Goal: Task Accomplishment & Management: Use online tool/utility

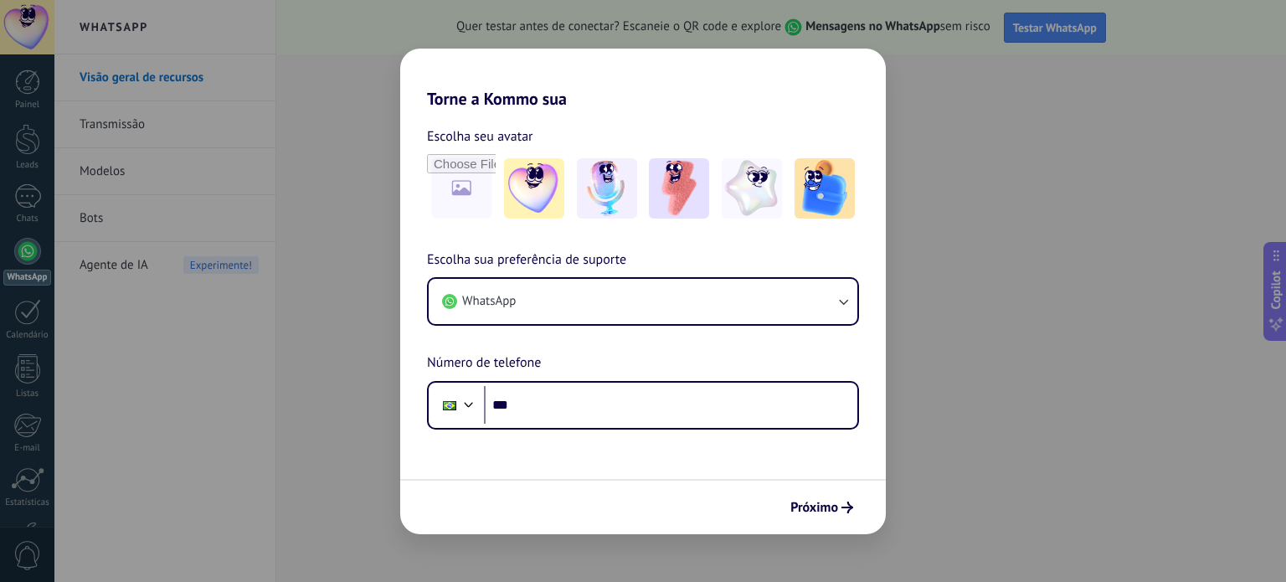
click at [999, 437] on div "Torne a Kommo sua Escolha seu avatar Escolha sua preferência de suporte WhatsAp…" at bounding box center [643, 291] width 1286 height 582
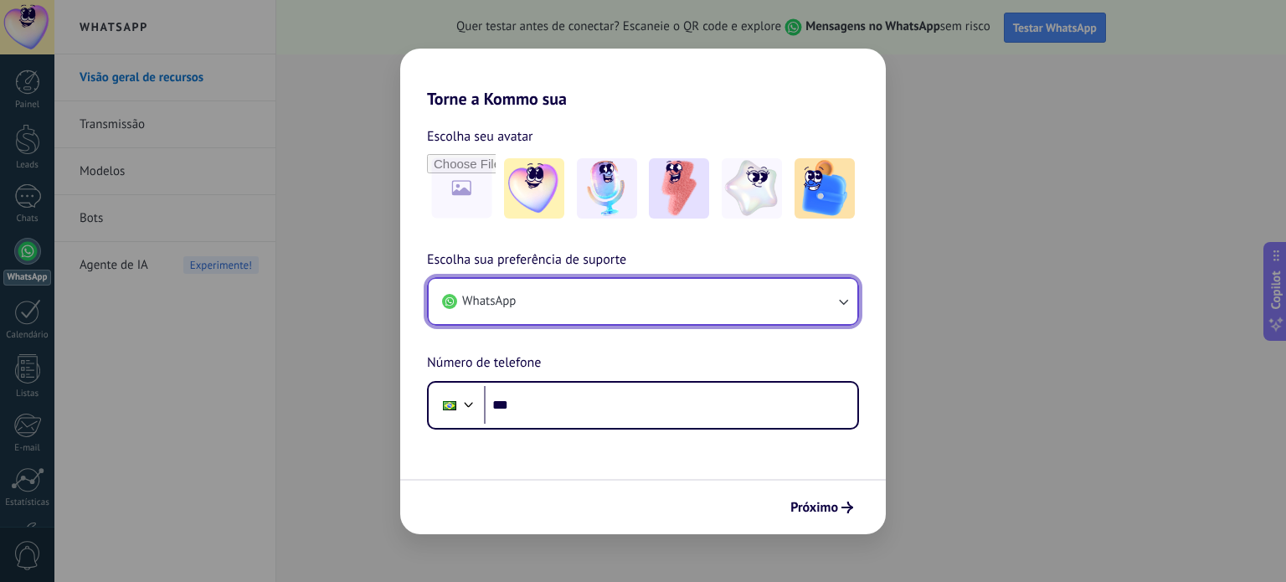
click at [586, 298] on button "WhatsApp" at bounding box center [643, 301] width 429 height 45
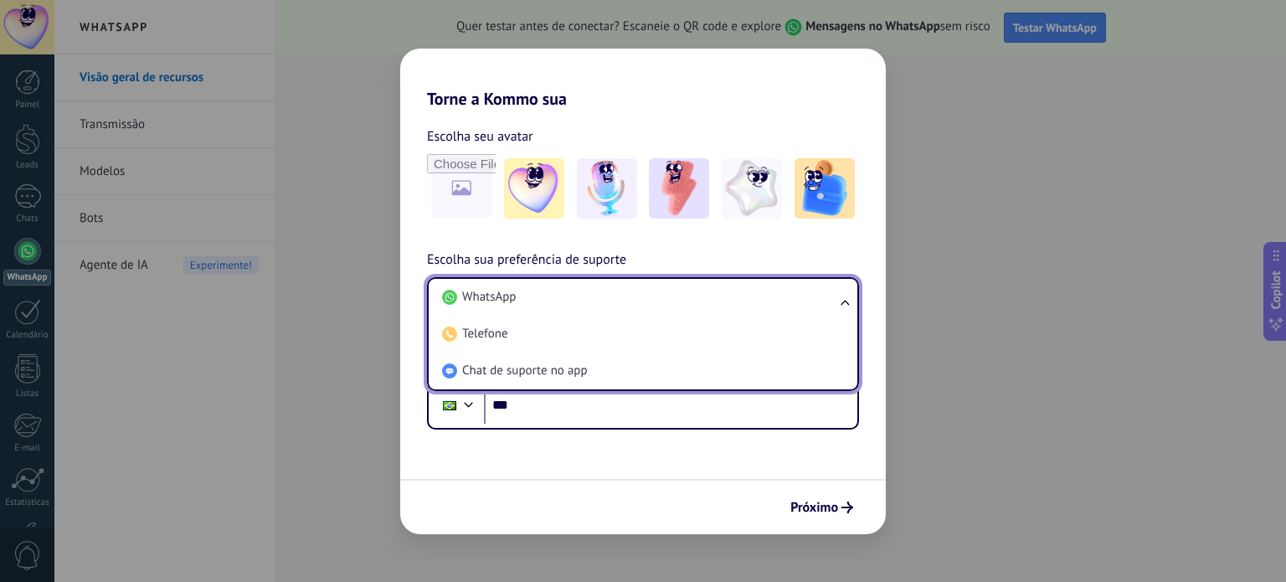
click at [586, 298] on li "WhatsApp" at bounding box center [639, 297] width 409 height 37
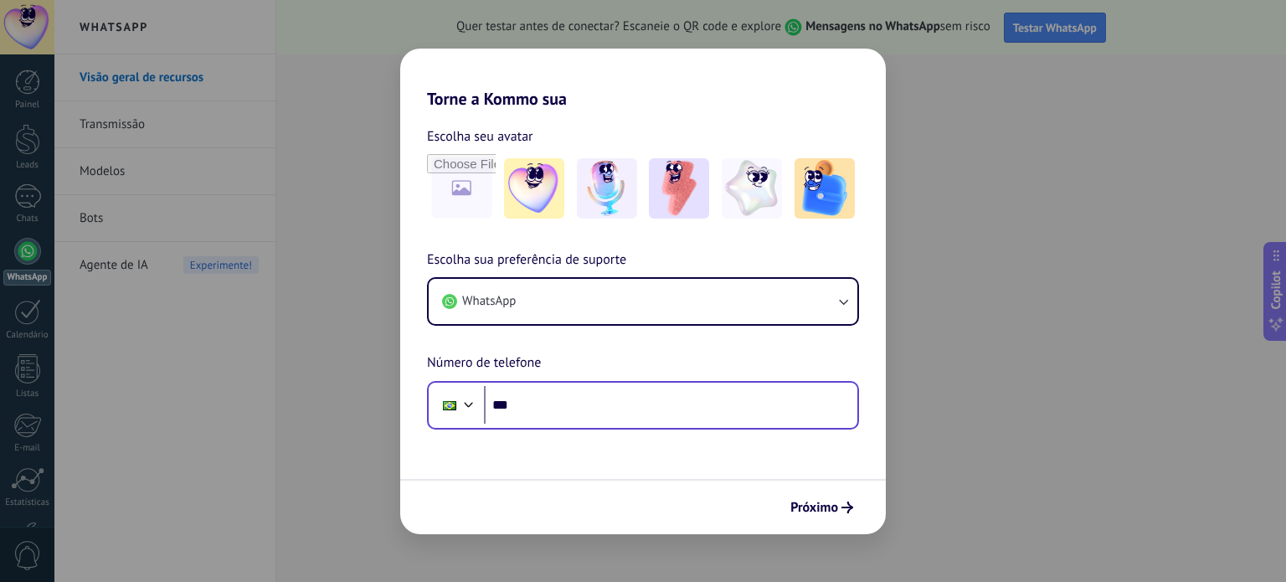
click at [556, 425] on div "Phone ***" at bounding box center [643, 405] width 432 height 49
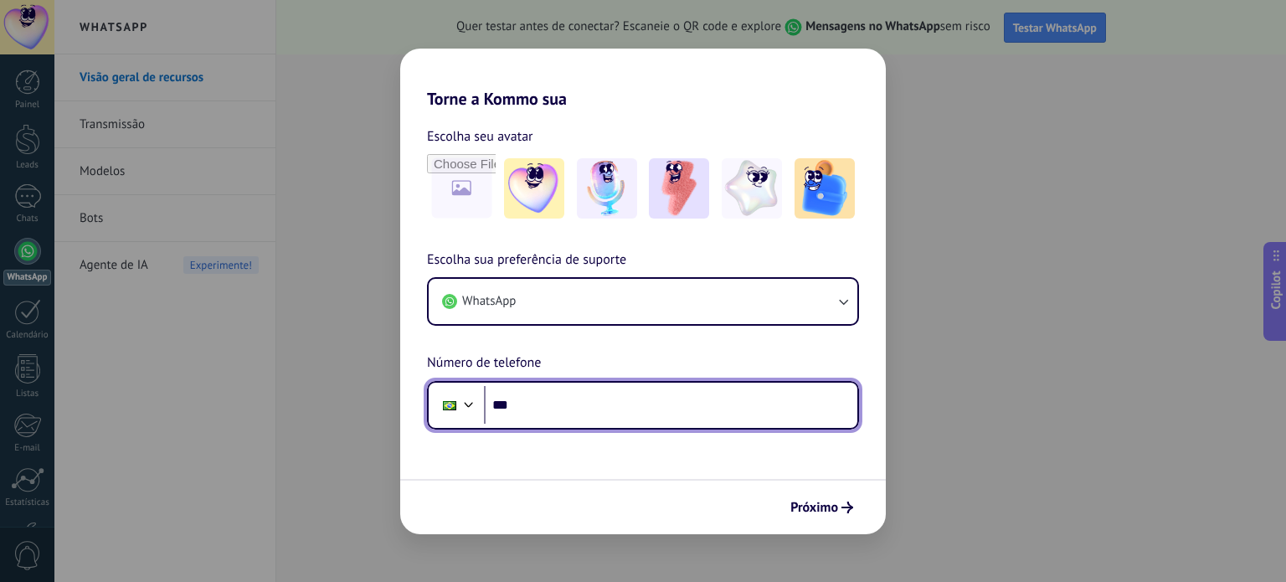
click at [557, 413] on input "***" at bounding box center [670, 405] width 373 height 39
click at [564, 409] on input "***" at bounding box center [670, 405] width 373 height 39
paste input "**********"
click at [542, 403] on input "**********" at bounding box center [670, 405] width 373 height 39
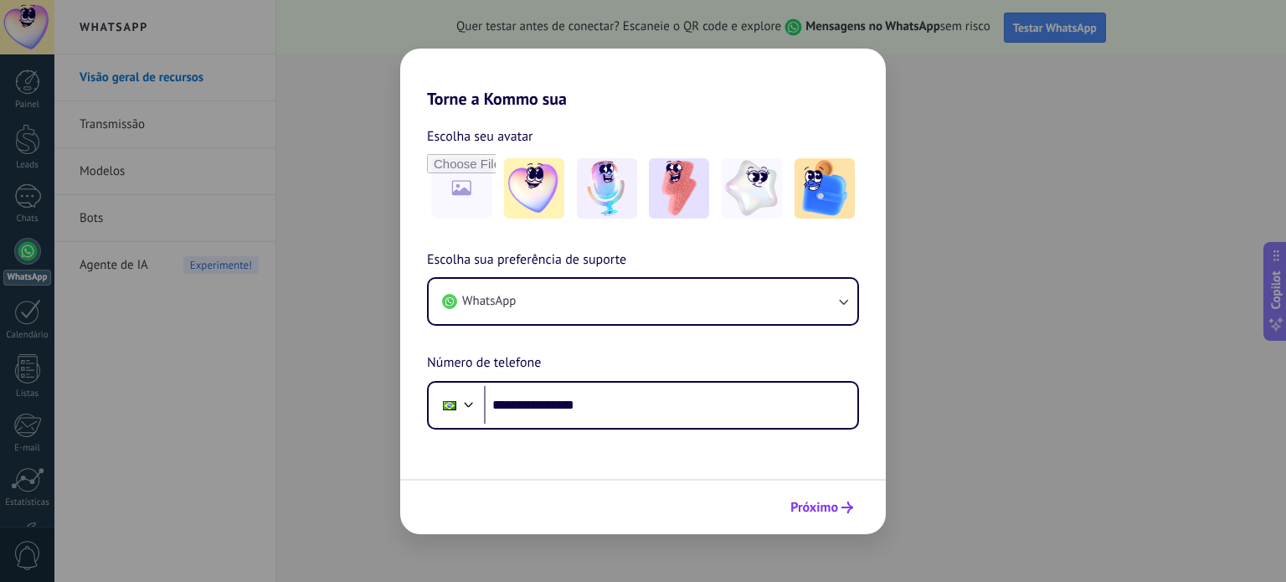
click at [825, 511] on span "Próximo" at bounding box center [814, 508] width 48 height 12
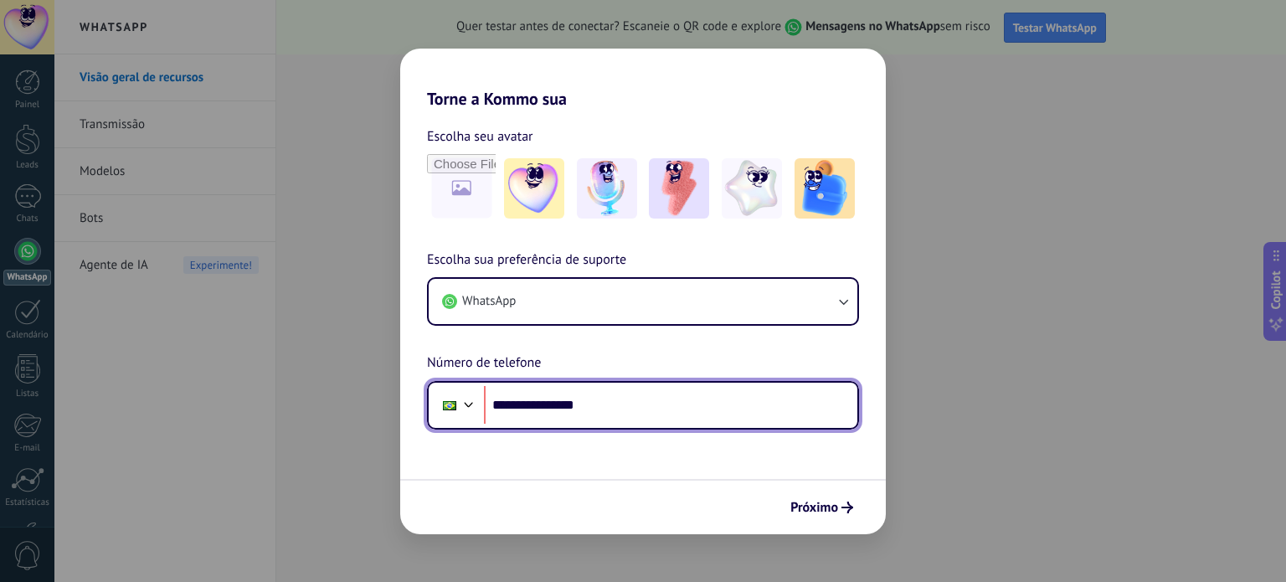
click at [552, 410] on input "**********" at bounding box center [670, 405] width 373 height 39
type input "**********"
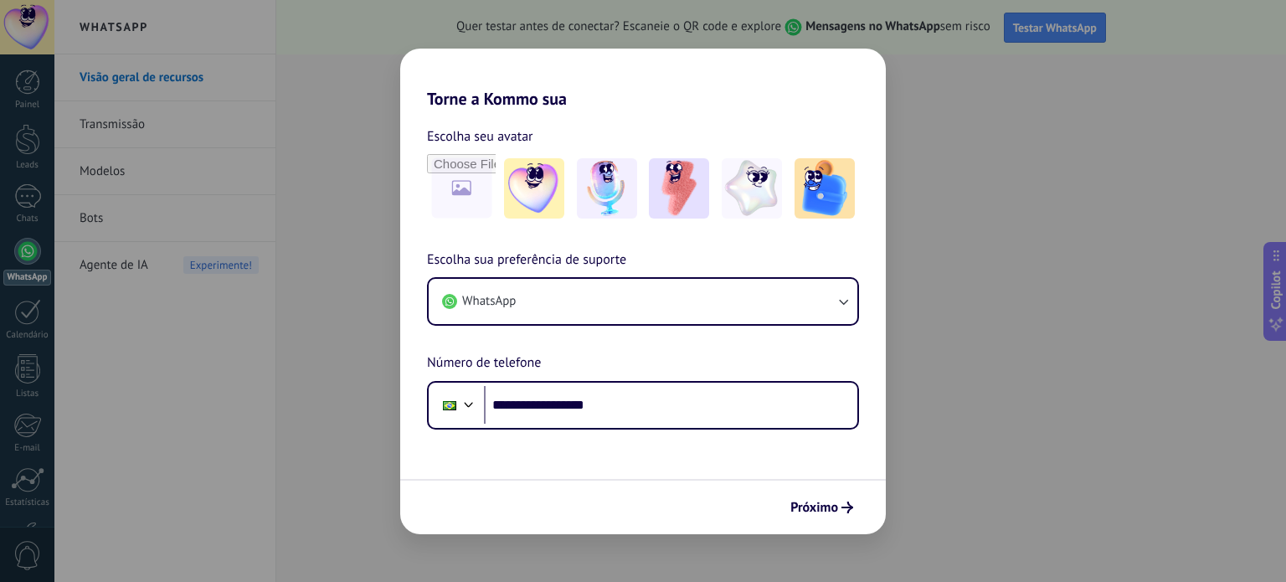
click at [717, 505] on div "Próximo" at bounding box center [643, 506] width 486 height 55
click at [790, 508] on span "Próximo" at bounding box center [814, 508] width 48 height 12
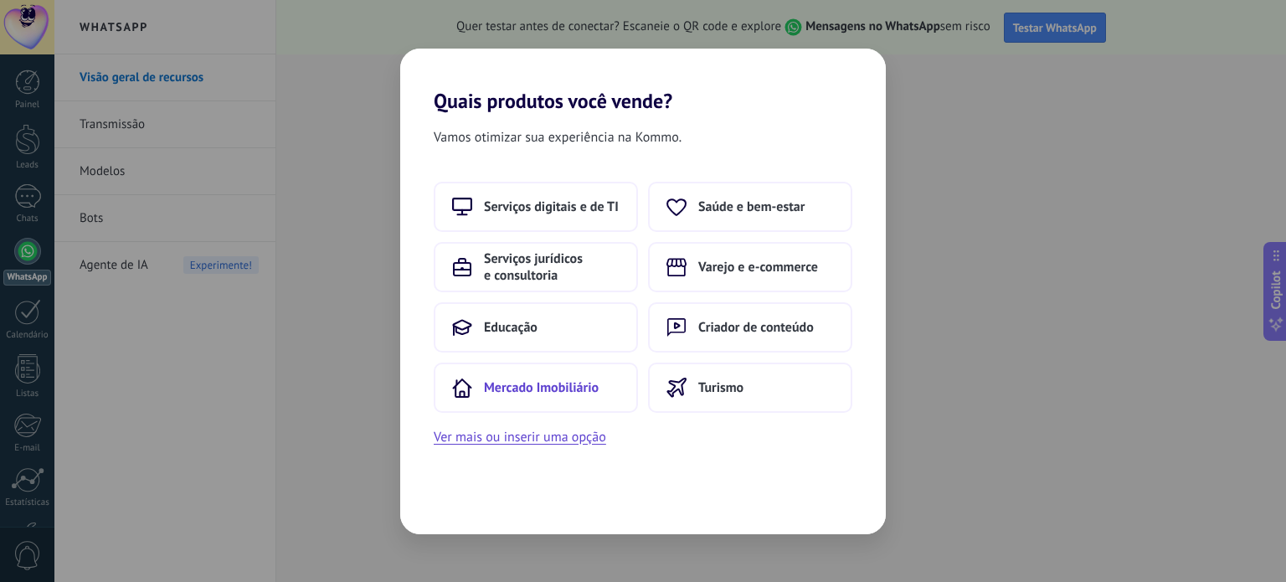
click at [578, 401] on button "Mercado Imobiliário" at bounding box center [536, 388] width 204 height 50
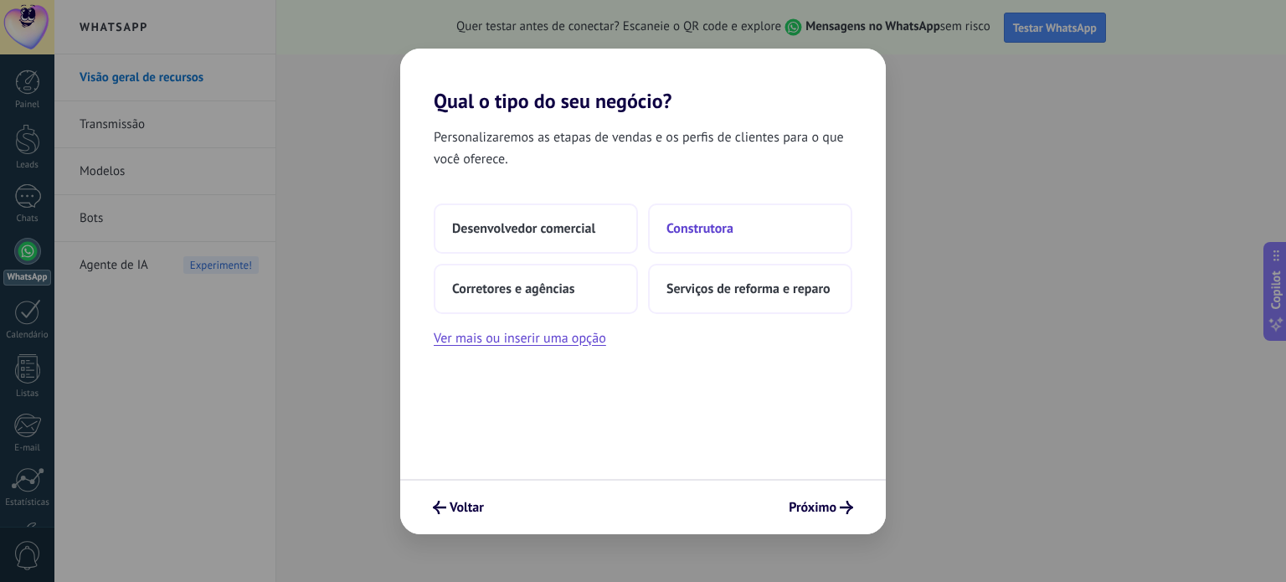
click at [766, 234] on button "Construtora" at bounding box center [750, 228] width 204 height 50
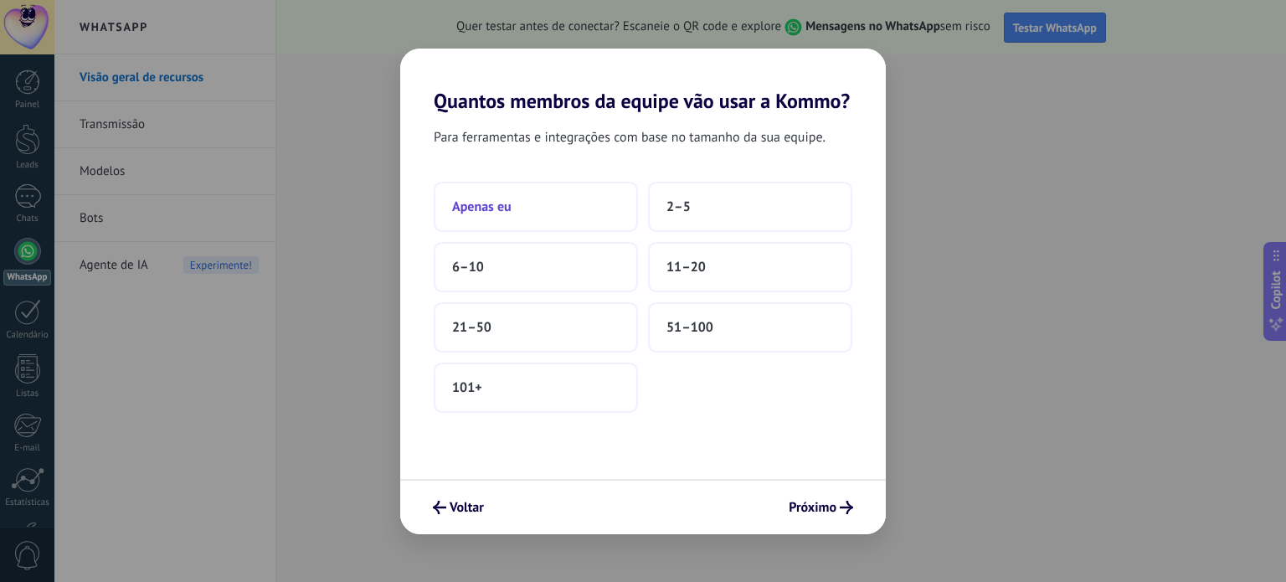
click at [549, 219] on button "Apenas eu" at bounding box center [536, 207] width 204 height 50
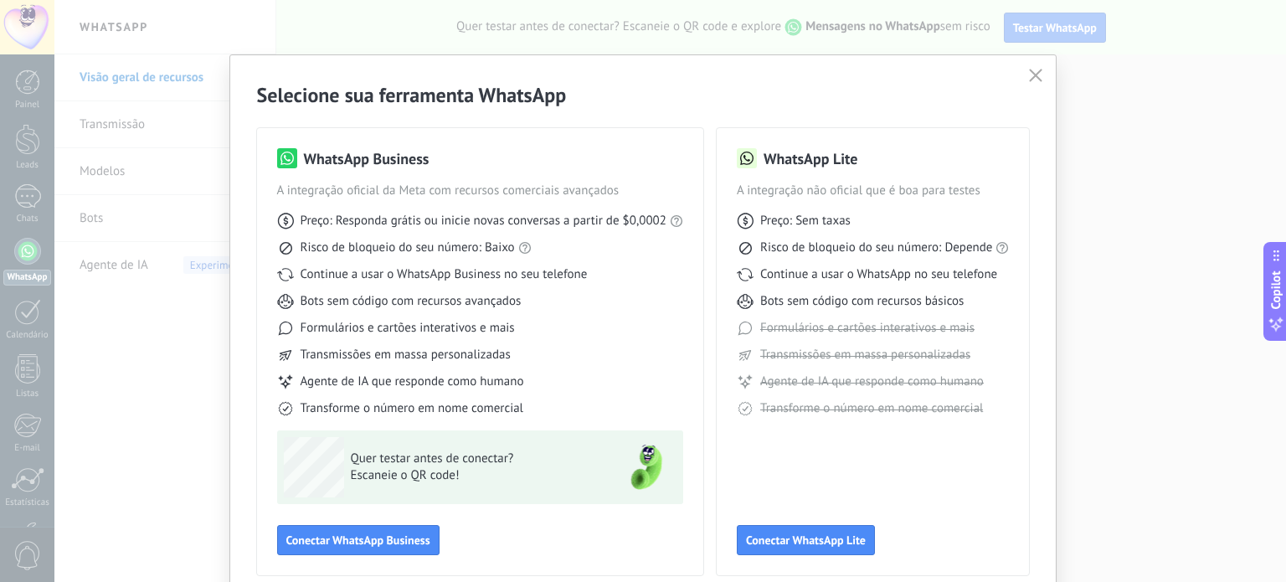
scroll to position [75, 0]
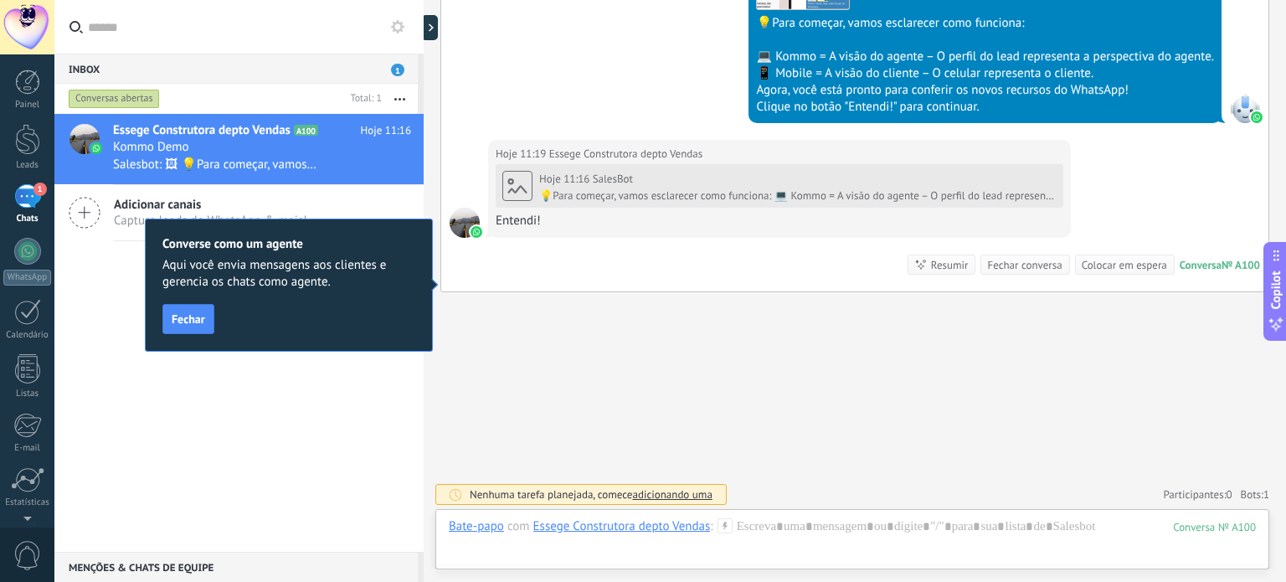
scroll to position [703, 0]
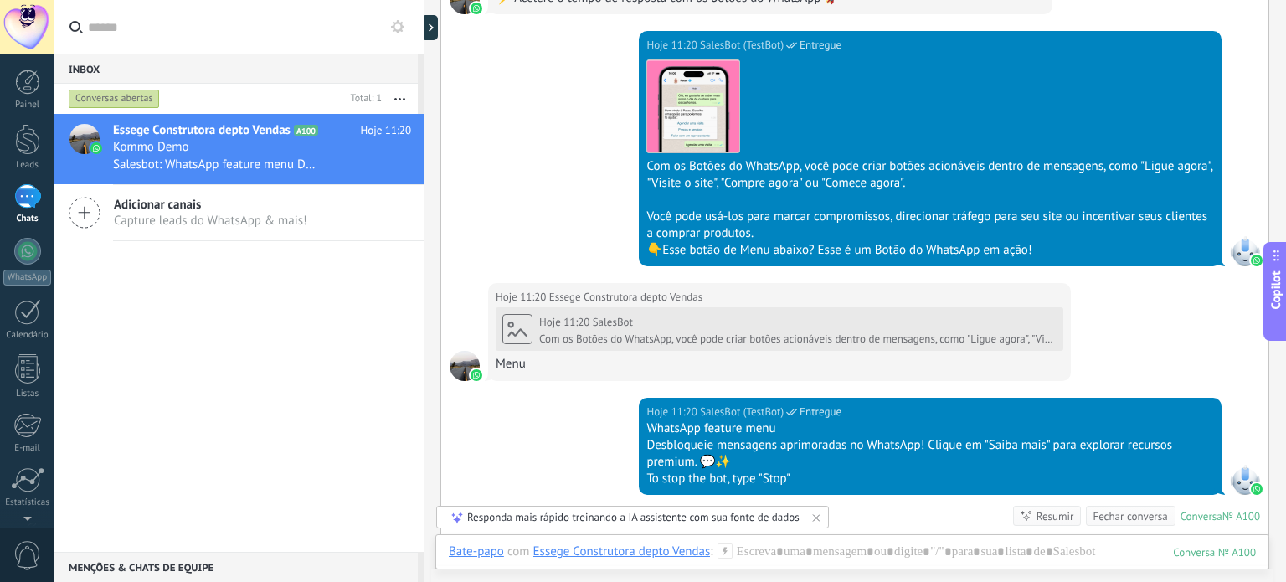
scroll to position [1657, 0]
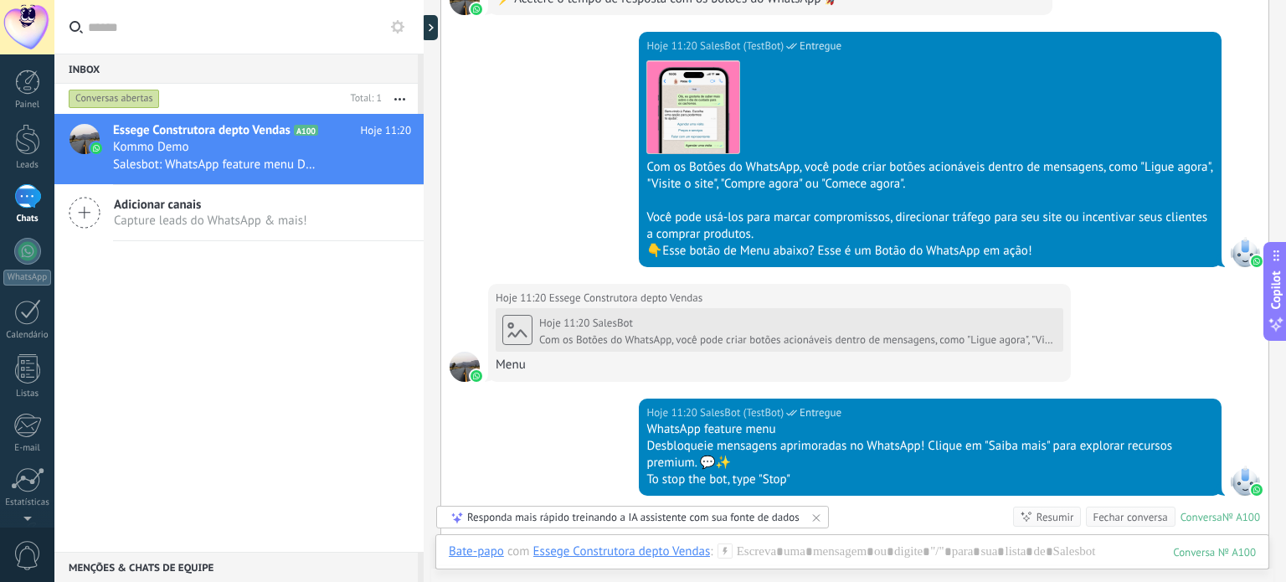
click at [20, 196] on div "1" at bounding box center [27, 196] width 27 height 24
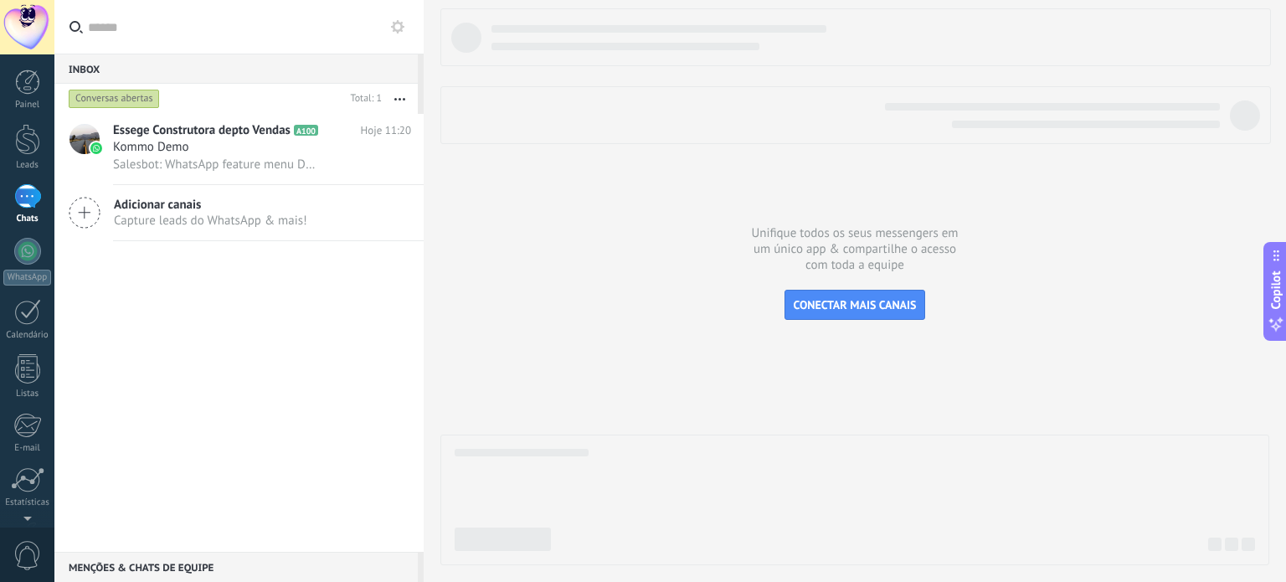
click at [148, 210] on span "Adicionar canais" at bounding box center [210, 205] width 193 height 16
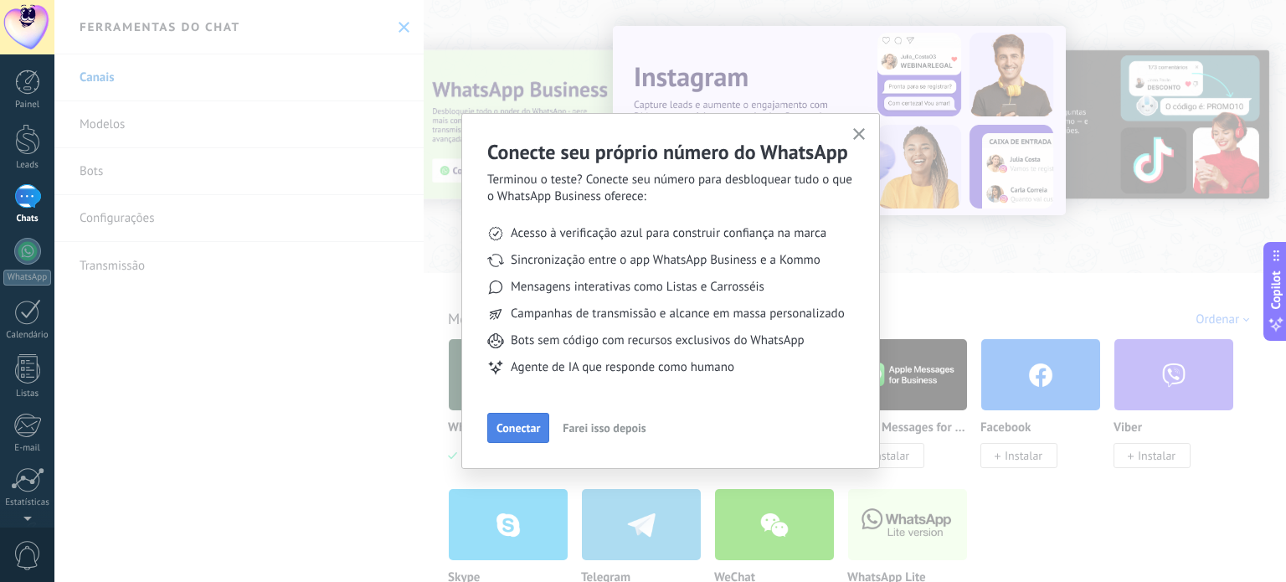
click at [515, 434] on span "Conectar" at bounding box center [519, 428] width 44 height 12
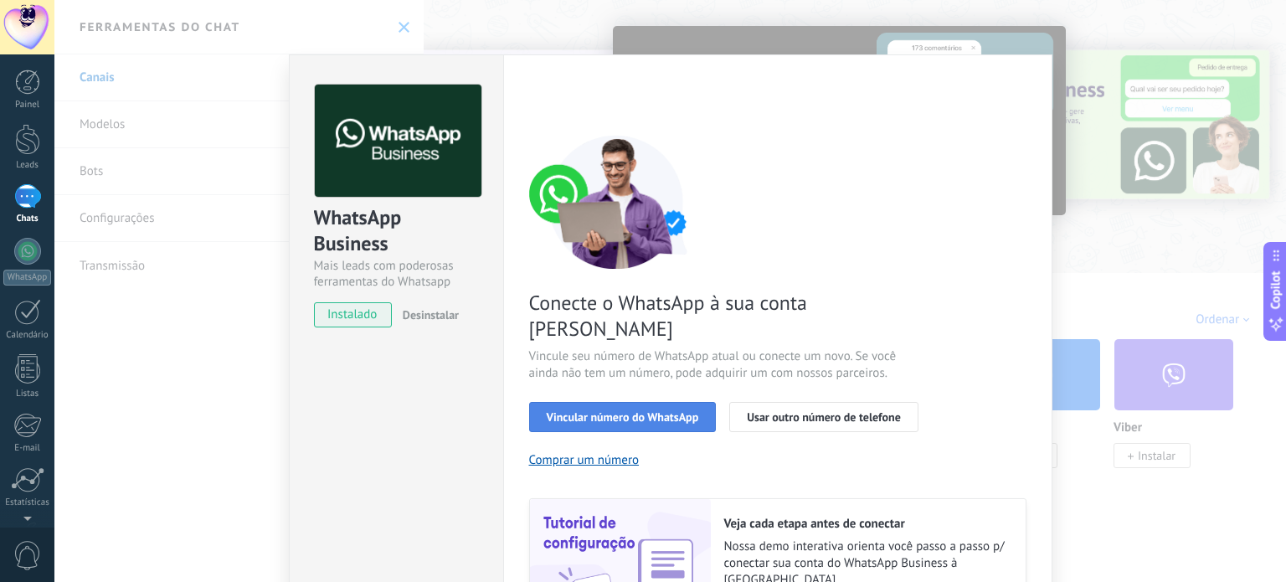
click at [568, 402] on button "Vincular número do WhatsApp" at bounding box center [623, 417] width 188 height 30
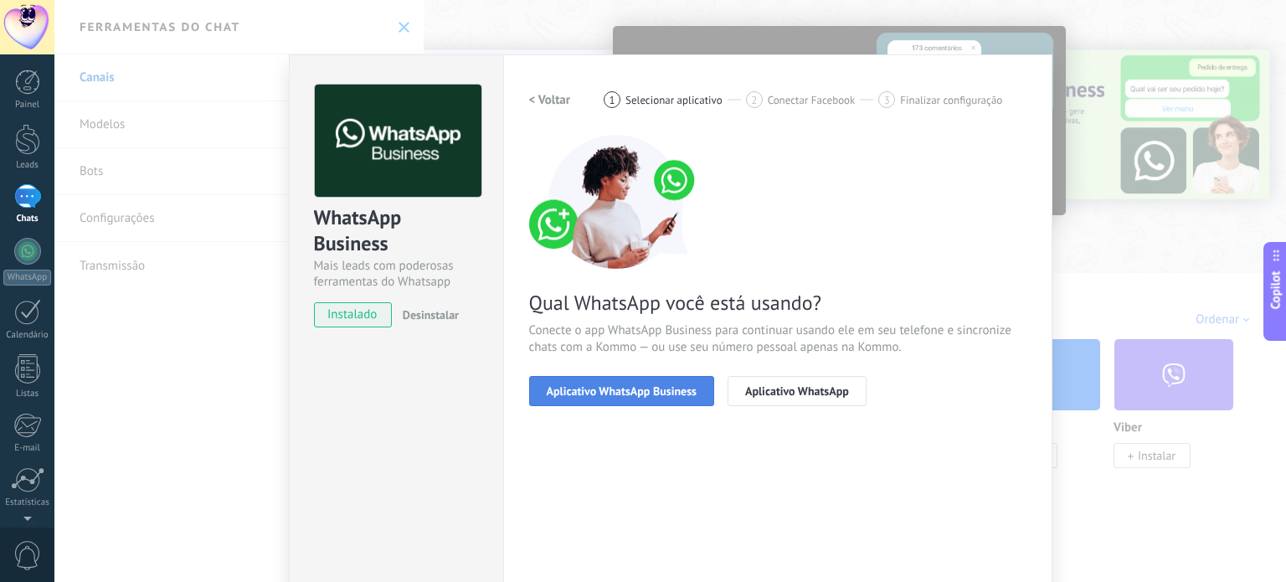
click at [639, 398] on button "Aplicativo WhatsApp Business" at bounding box center [621, 391] width 185 height 30
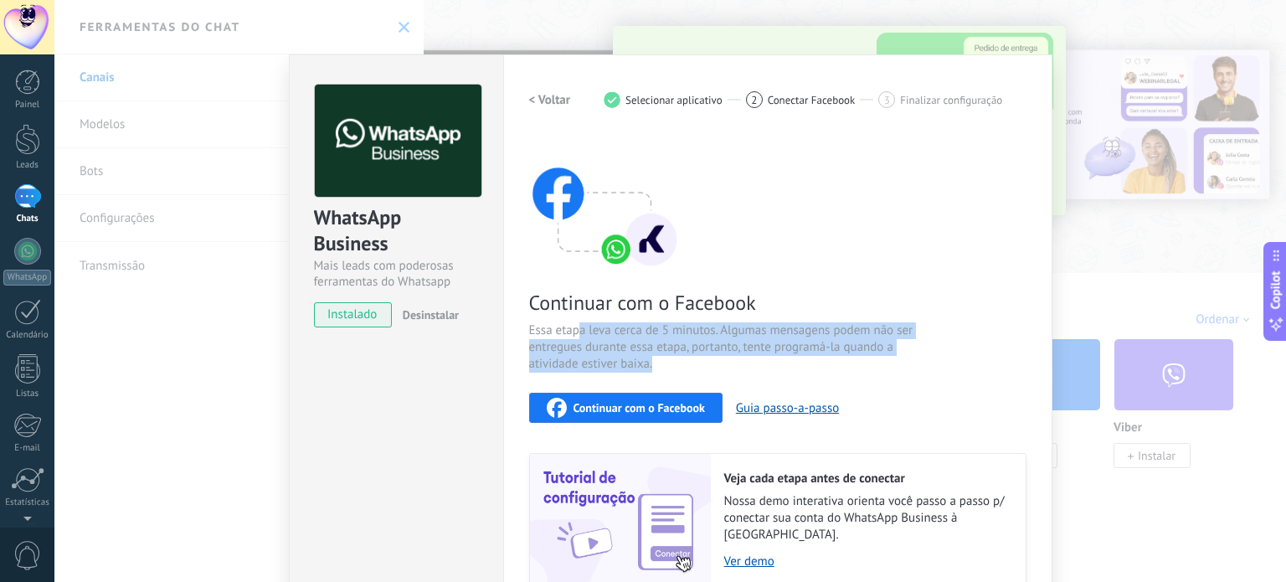
drag, startPoint x: 574, startPoint y: 328, endPoint x: 788, endPoint y: 359, distance: 216.6
click at [788, 359] on span "Essa etapa leva cerca de 5 minutos. Algumas mensagens podem não ser entregues d…" at bounding box center [728, 347] width 399 height 50
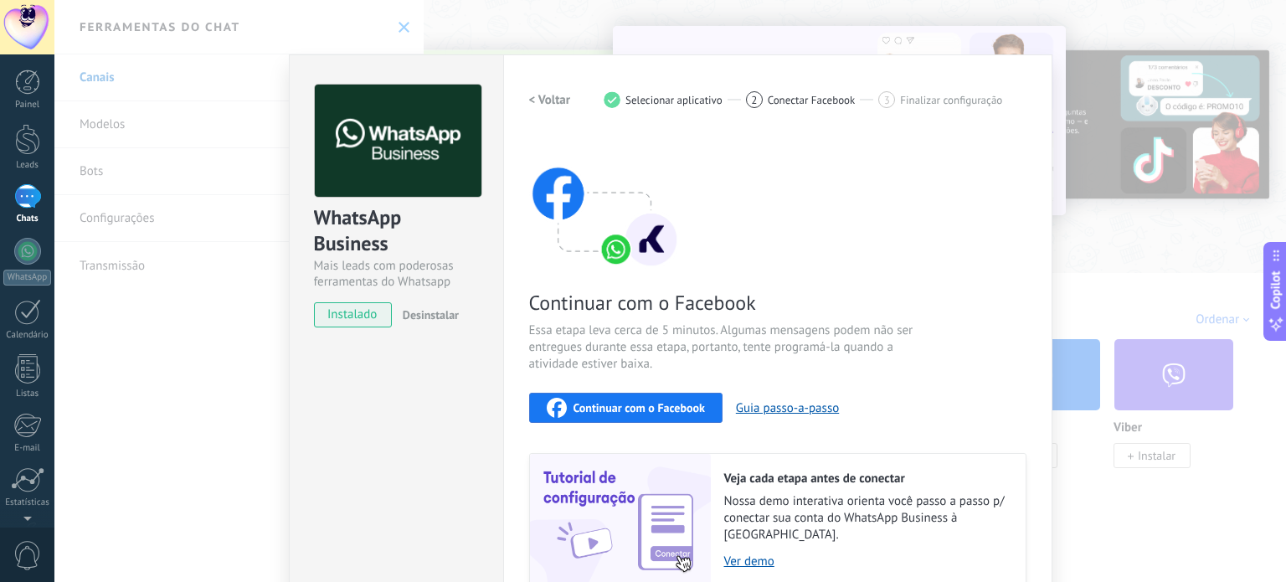
click at [8, 15] on div at bounding box center [27, 27] width 54 height 54
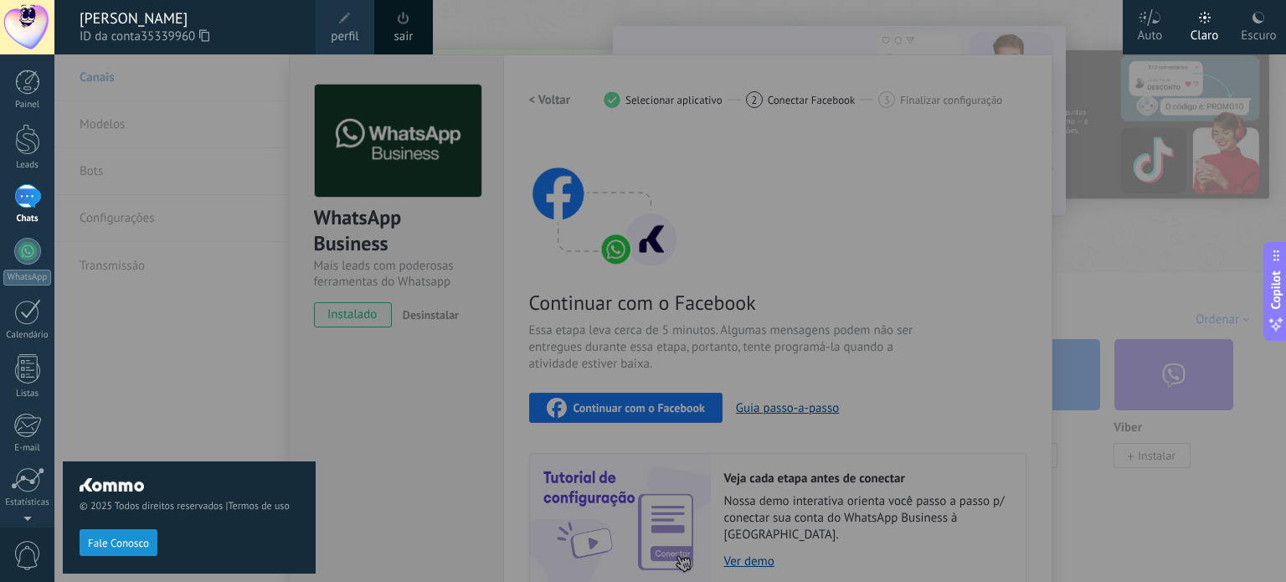
drag, startPoint x: 1099, startPoint y: 307, endPoint x: 1065, endPoint y: 301, distance: 35.0
click at [1092, 305] on div at bounding box center [697, 291] width 1286 height 582
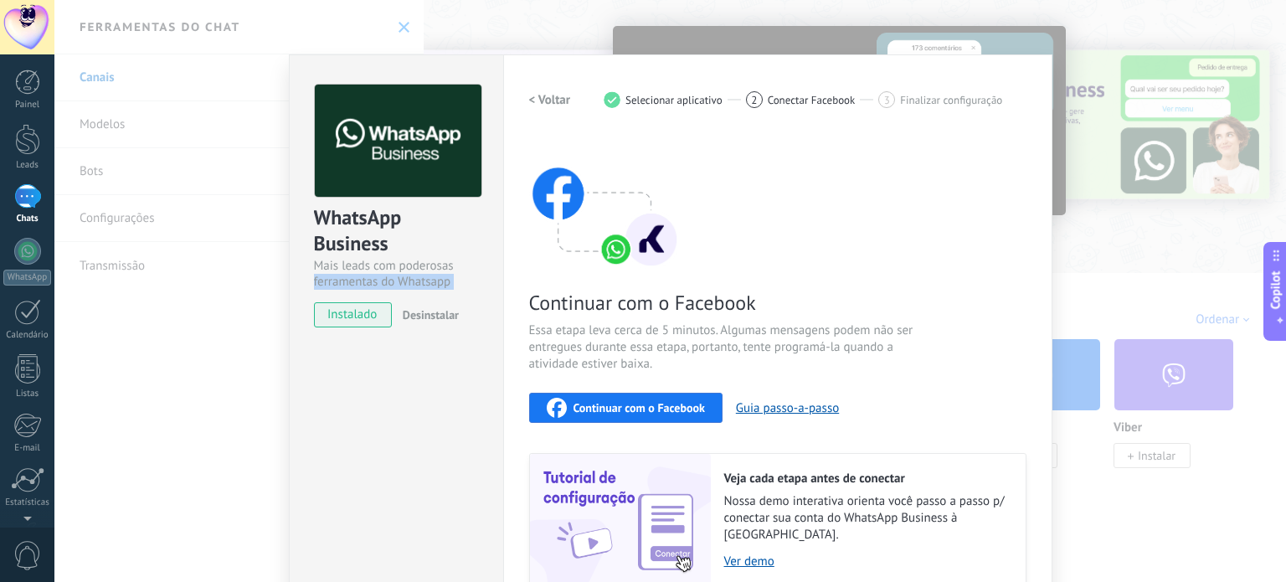
drag, startPoint x: 280, startPoint y: 291, endPoint x: 265, endPoint y: 301, distance: 18.1
click at [274, 294] on div "WhatsApp Business Mais leads com poderosas ferramentas do Whatsapp instalado De…" at bounding box center [670, 291] width 1232 height 582
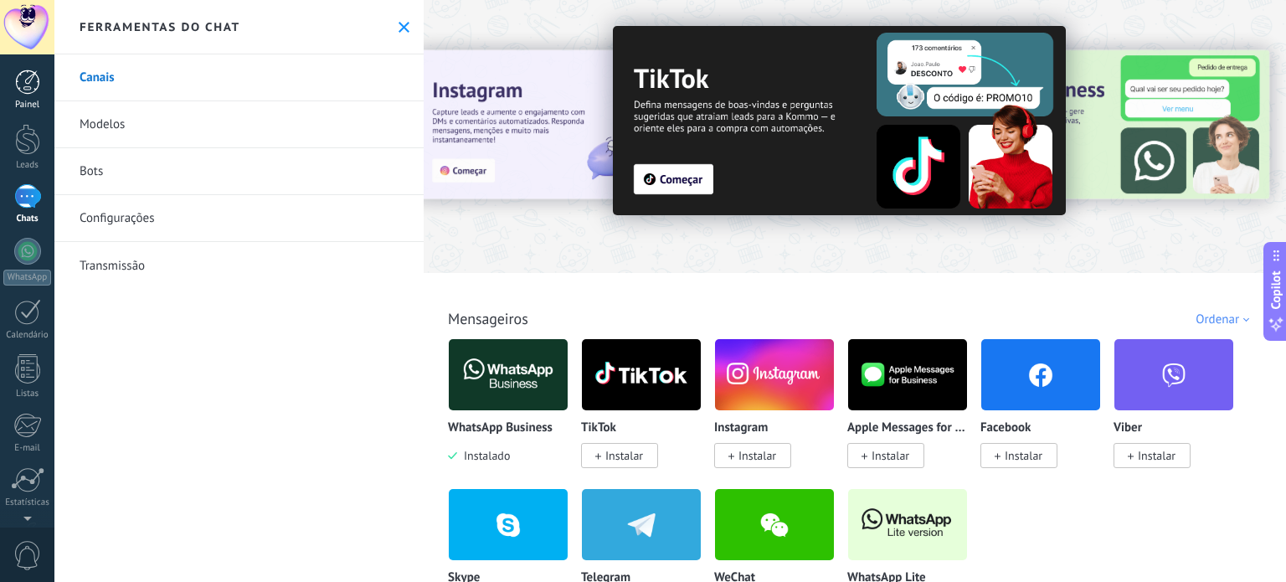
click at [15, 82] on div at bounding box center [27, 81] width 25 height 25
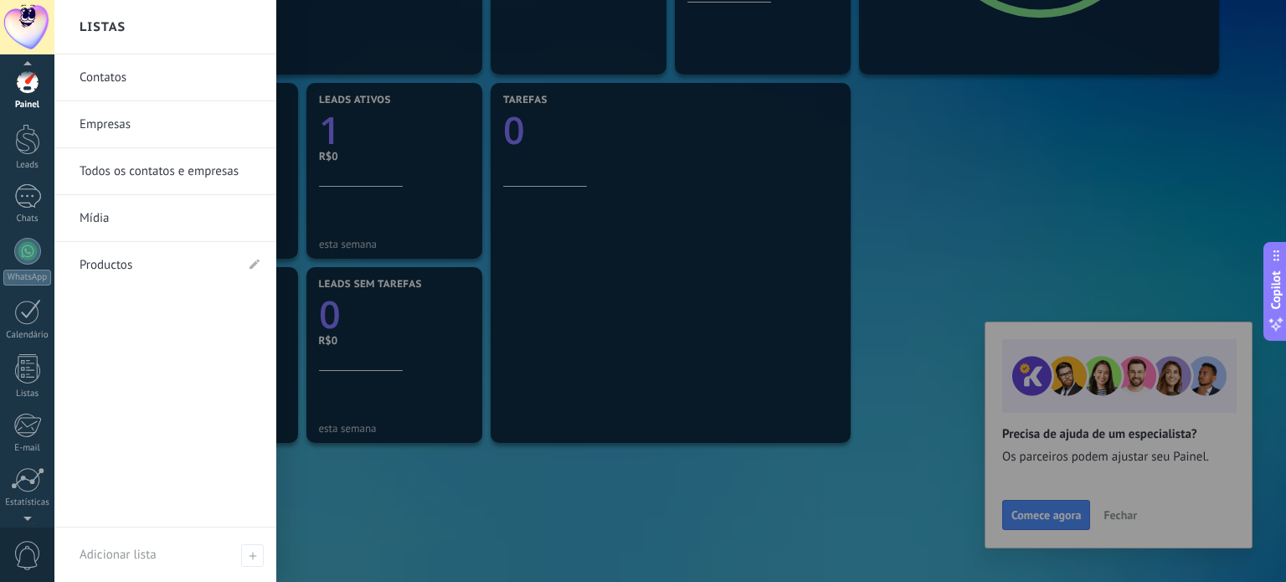
scroll to position [5, 0]
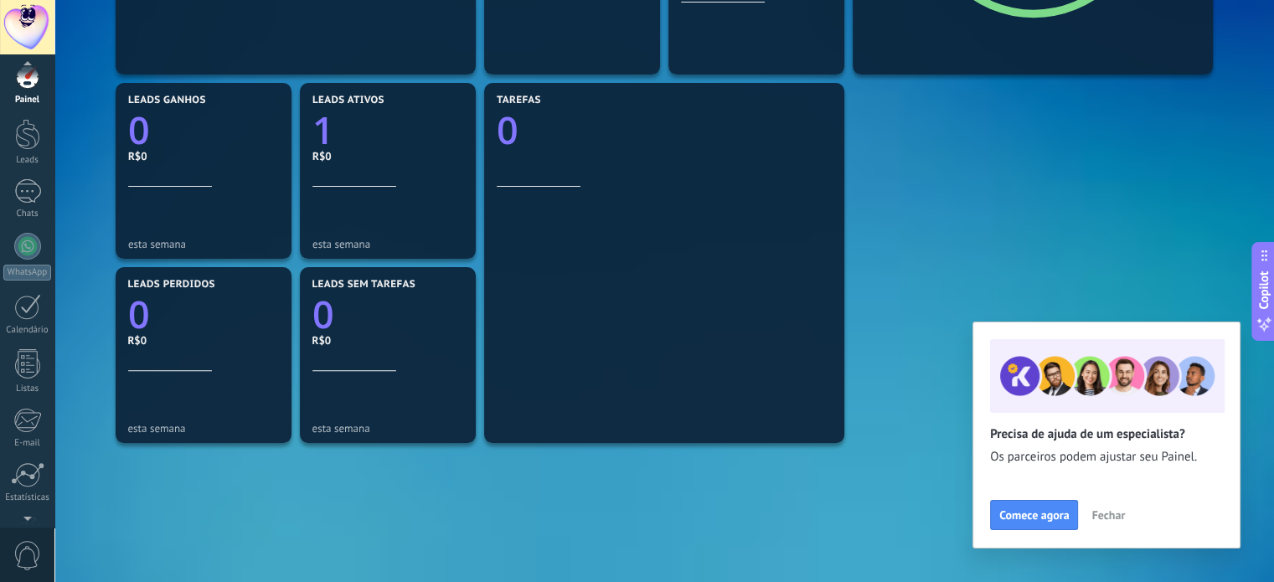
click at [20, 559] on span "0" at bounding box center [27, 555] width 28 height 29
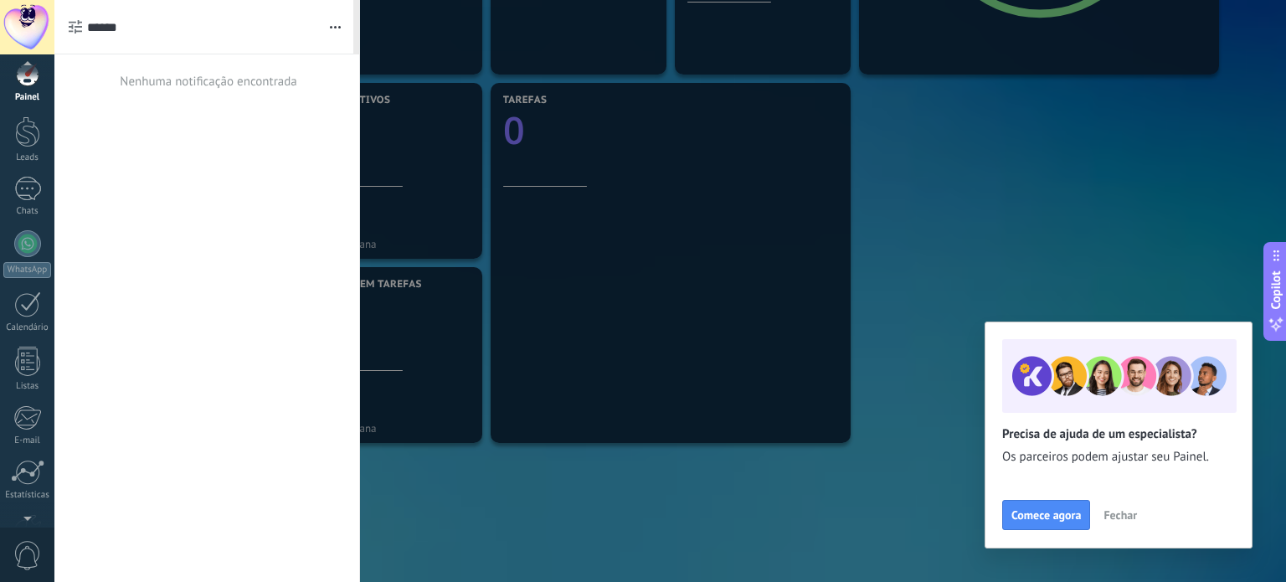
scroll to position [0, 0]
click at [23, 28] on div at bounding box center [27, 27] width 54 height 54
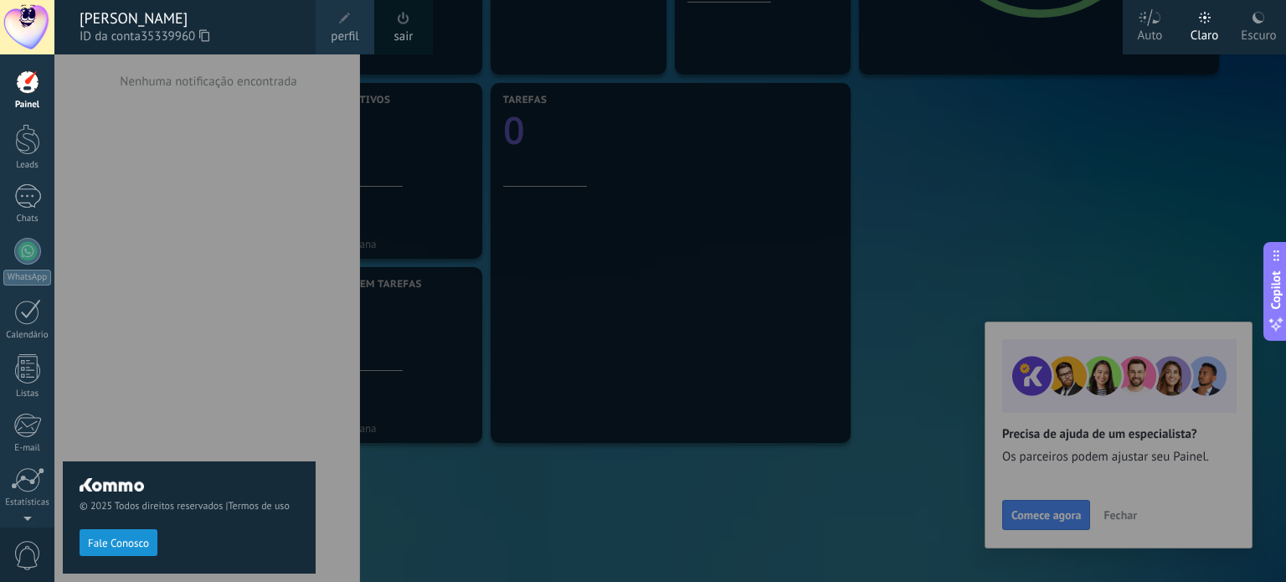
click at [404, 39] on link "sair" at bounding box center [403, 37] width 19 height 18
